Goal: Task Accomplishment & Management: Use online tool/utility

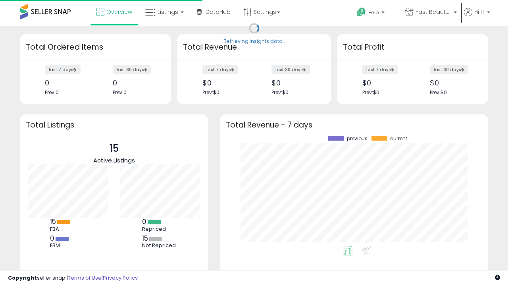
scroll to position [110, 252]
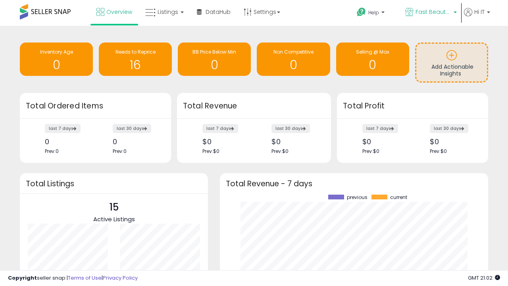
click at [430, 13] on span "Fast Beauty ([GEOGRAPHIC_DATA])" at bounding box center [433, 12] width 36 height 8
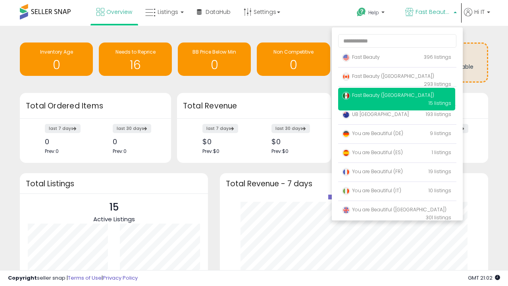
click at [396, 58] on p "Fast Beauty 396 listings" at bounding box center [396, 58] width 117 height 16
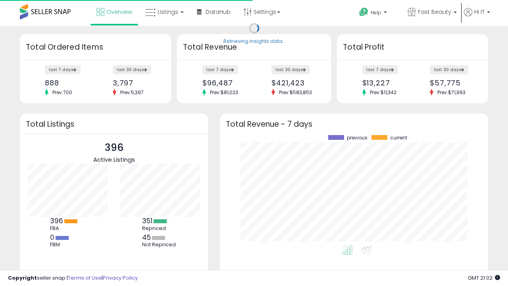
scroll to position [110, 252]
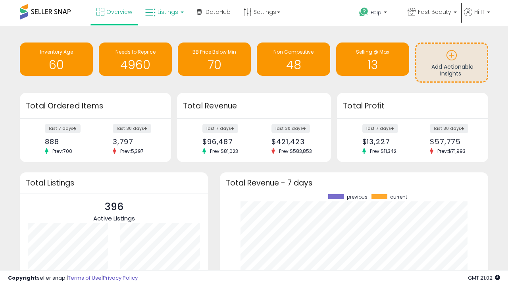
click at [163, 12] on span "Listings" at bounding box center [168, 12] width 21 height 8
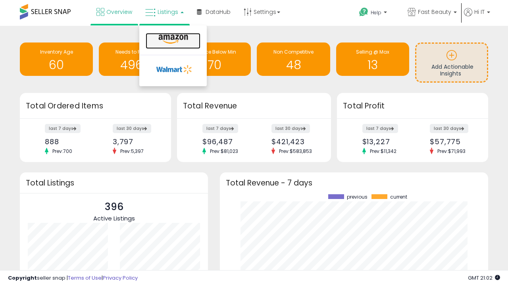
click at [172, 39] on icon at bounding box center [173, 39] width 35 height 10
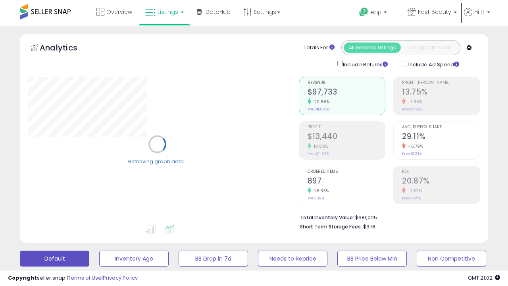
scroll to position [154, 0]
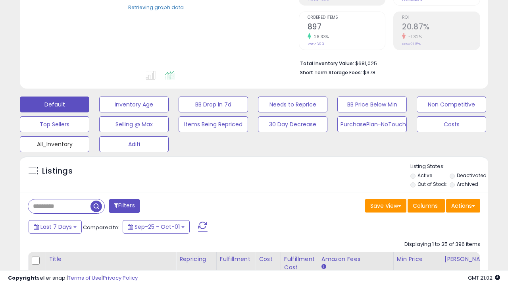
click at [54, 142] on button "All_Inventory" at bounding box center [54, 144] width 69 height 16
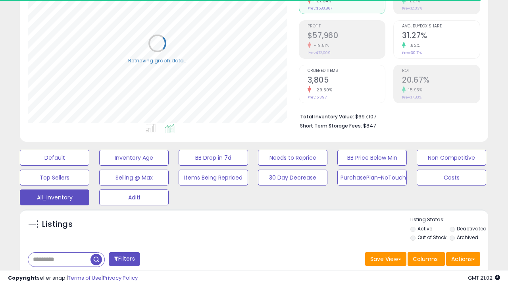
scroll to position [237, 0]
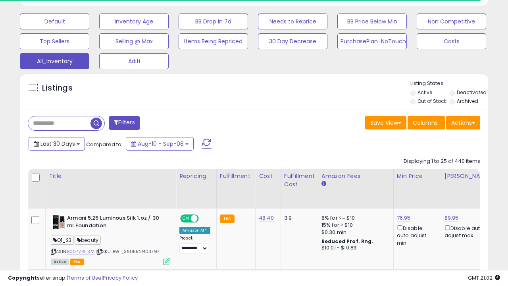
click at [56, 143] on span "Last 30 Days" at bounding box center [57, 144] width 35 height 8
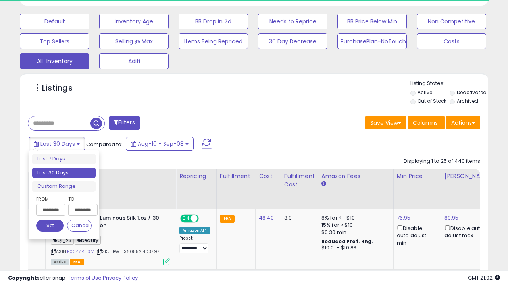
click at [64, 173] on li "Last 30 Days" at bounding box center [63, 172] width 63 height 11
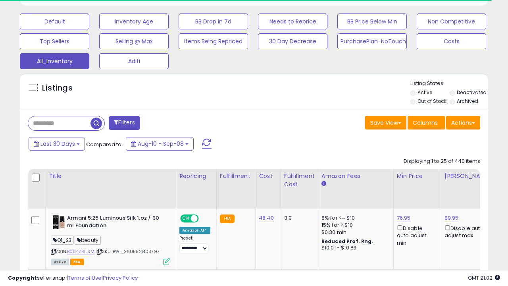
scroll to position [163, 271]
click at [463, 122] on button "Actions" at bounding box center [463, 122] width 34 height 13
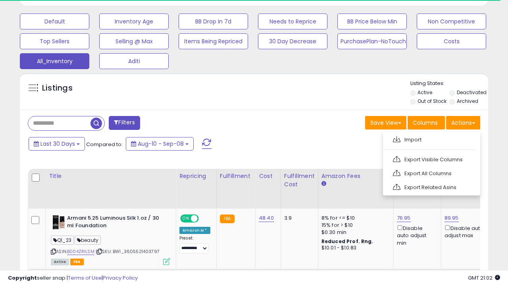
click at [431, 172] on link "Export All Columns" at bounding box center [430, 173] width 87 height 12
